Goal: Task Accomplishment & Management: Use online tool/utility

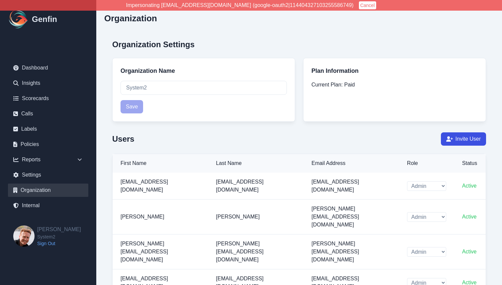
select select "cam_team"
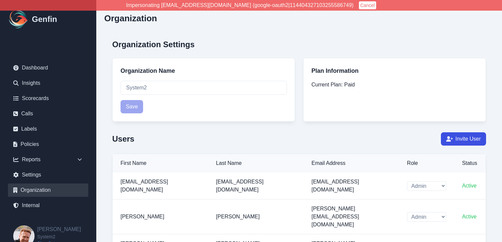
select select "cam_team"
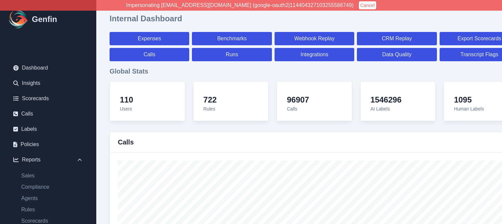
select select "paid"
select select "7"
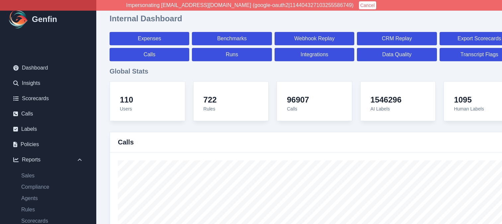
select select "paid"
select select "7"
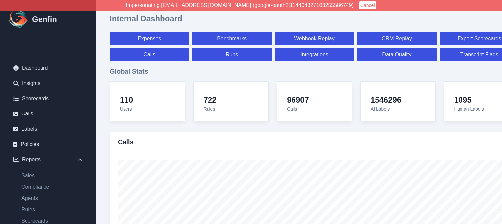
select select "7"
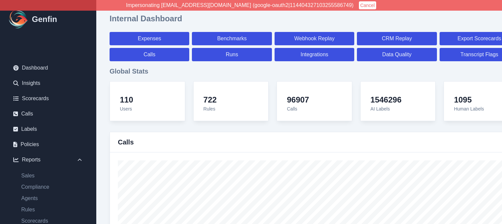
select select "7"
select select "paid"
select select "7"
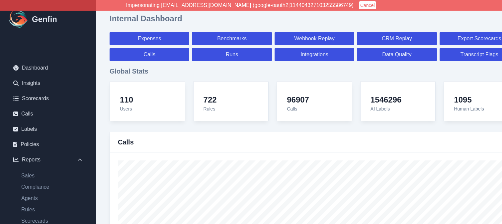
select select "7"
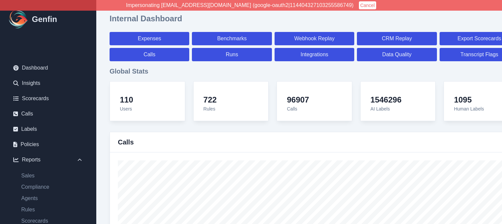
select select "7"
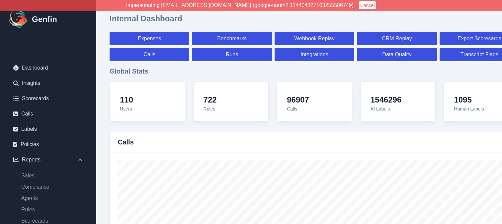
select select "paid"
select select "7"
select select "paid"
select select "7"
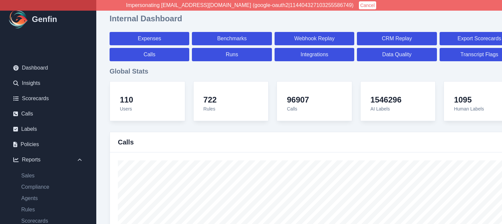
select select "paid"
select select "7"
select select "paid"
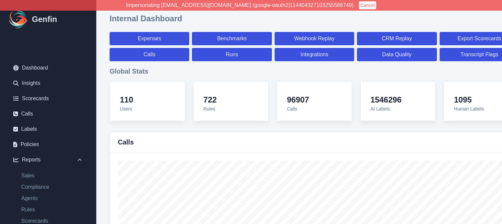
select select "7"
select select "paid"
select select "7"
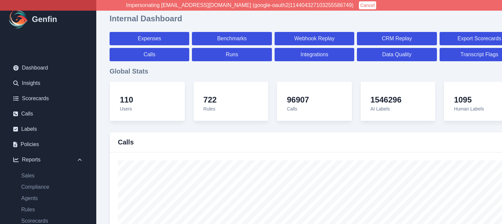
select select "7"
select select "paid"
select select "7"
select select "paid"
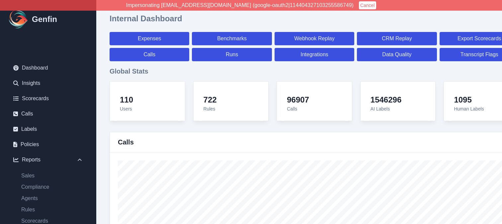
select select "7"
select select "paid"
select select "7"
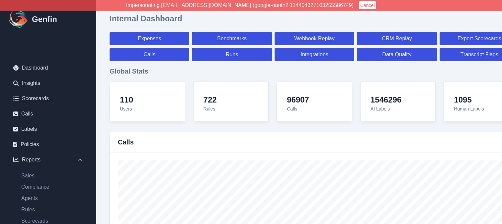
select select "7"
select select "paid"
select select "7"
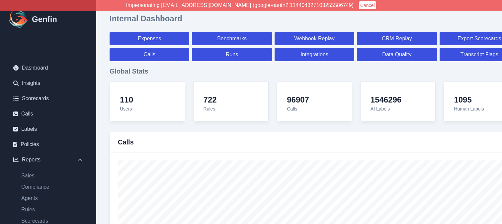
select select "7"
select select "paid"
select select "7"
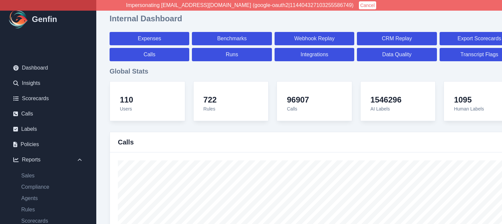
select select "7"
select select "paid"
select select "7"
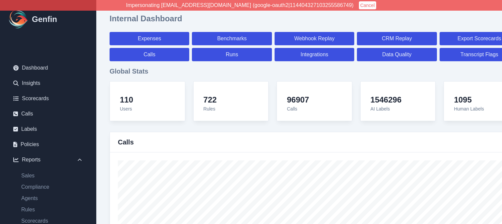
select select "7"
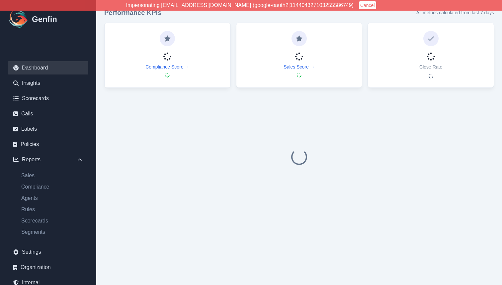
click at [359, 5] on button "Cancel" at bounding box center [367, 5] width 17 height 8
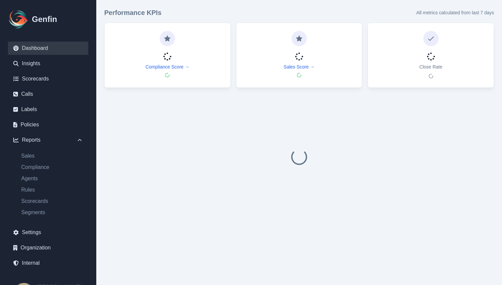
scroll to position [39, 0]
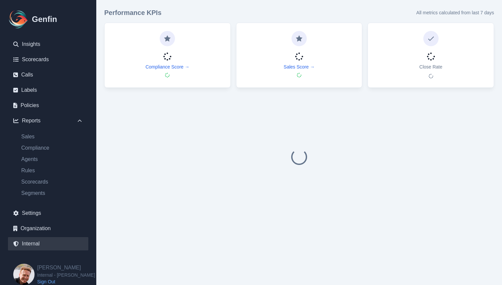
click at [38, 245] on link "Internal" at bounding box center [48, 243] width 80 height 13
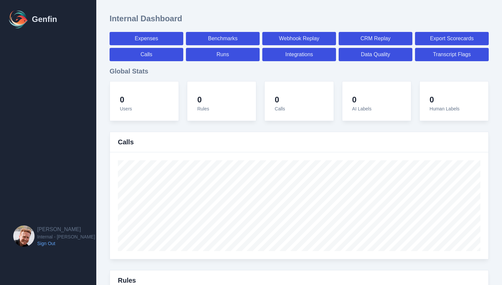
select select "paid"
select select "7"
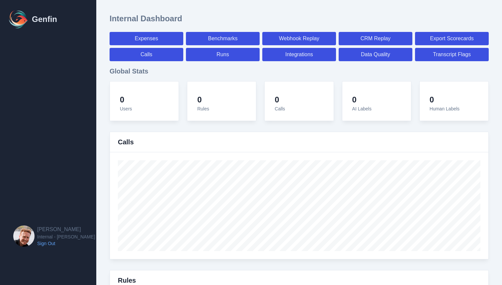
select select "paid"
select select "7"
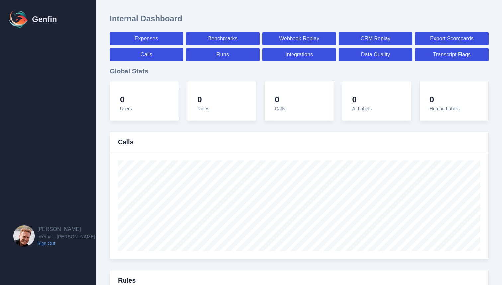
select select "7"
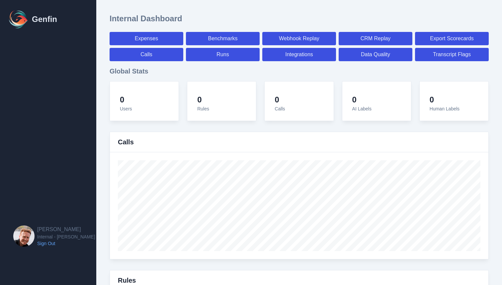
select select "7"
select select "paid"
select select "7"
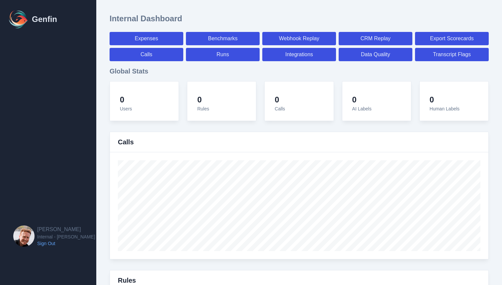
select select "7"
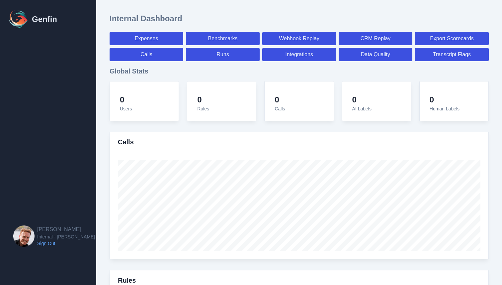
select select "7"
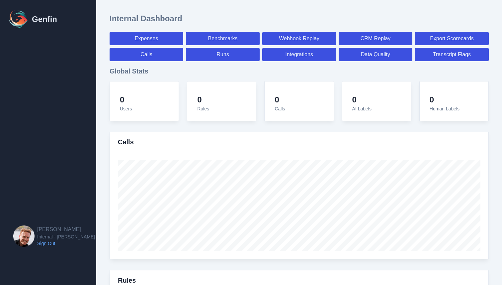
select select "paid"
select select "7"
select select "paid"
select select "7"
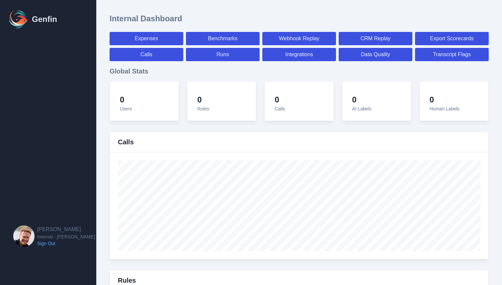
select select "paid"
select select "7"
select select "paid"
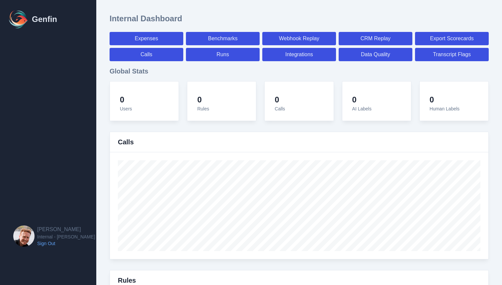
select select "7"
select select "paid"
select select "7"
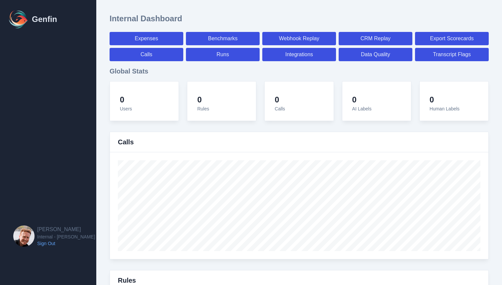
select select "7"
select select "paid"
select select "7"
select select "paid"
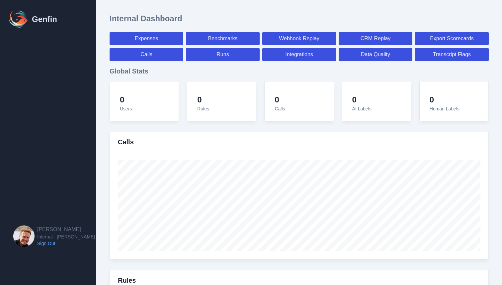
select select "7"
select select "paid"
select select "7"
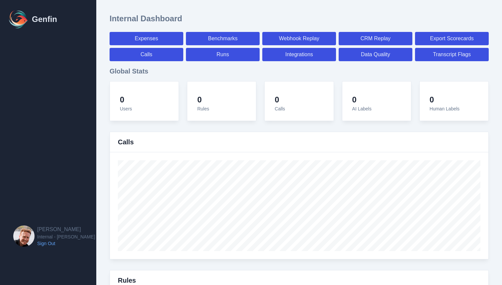
select select "7"
select select "paid"
select select "7"
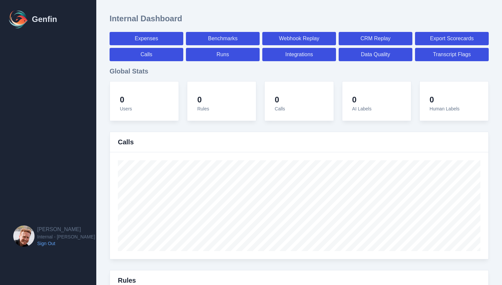
select select "7"
select select "paid"
select select "7"
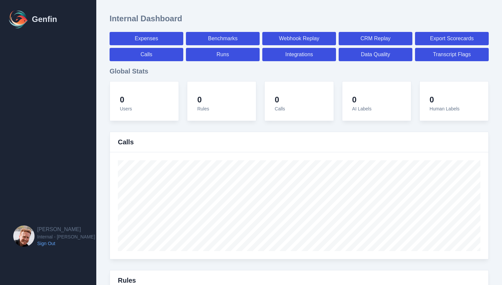
select select "7"
select select "paid"
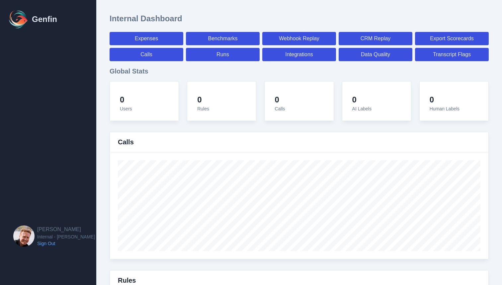
select select "7"
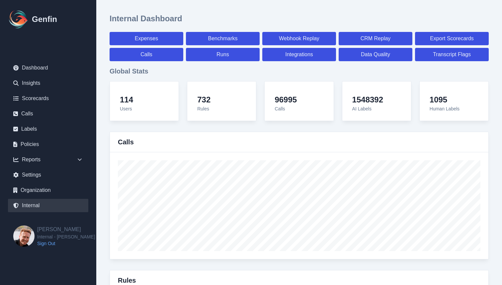
scroll to position [2333, 0]
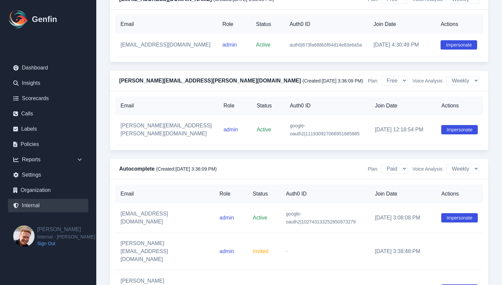
click at [458, 284] on button "Impersonate" at bounding box center [459, 288] width 37 height 9
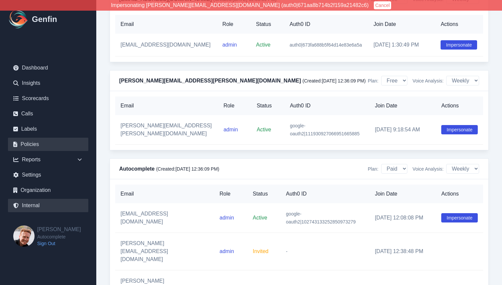
click at [32, 144] on link "Policies" at bounding box center [48, 144] width 80 height 13
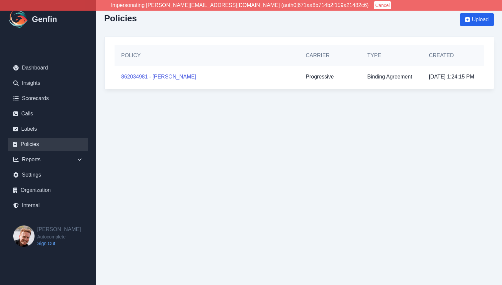
click at [374, 6] on button "Cancel" at bounding box center [382, 5] width 17 height 8
